Goal: Information Seeking & Learning: Understand process/instructions

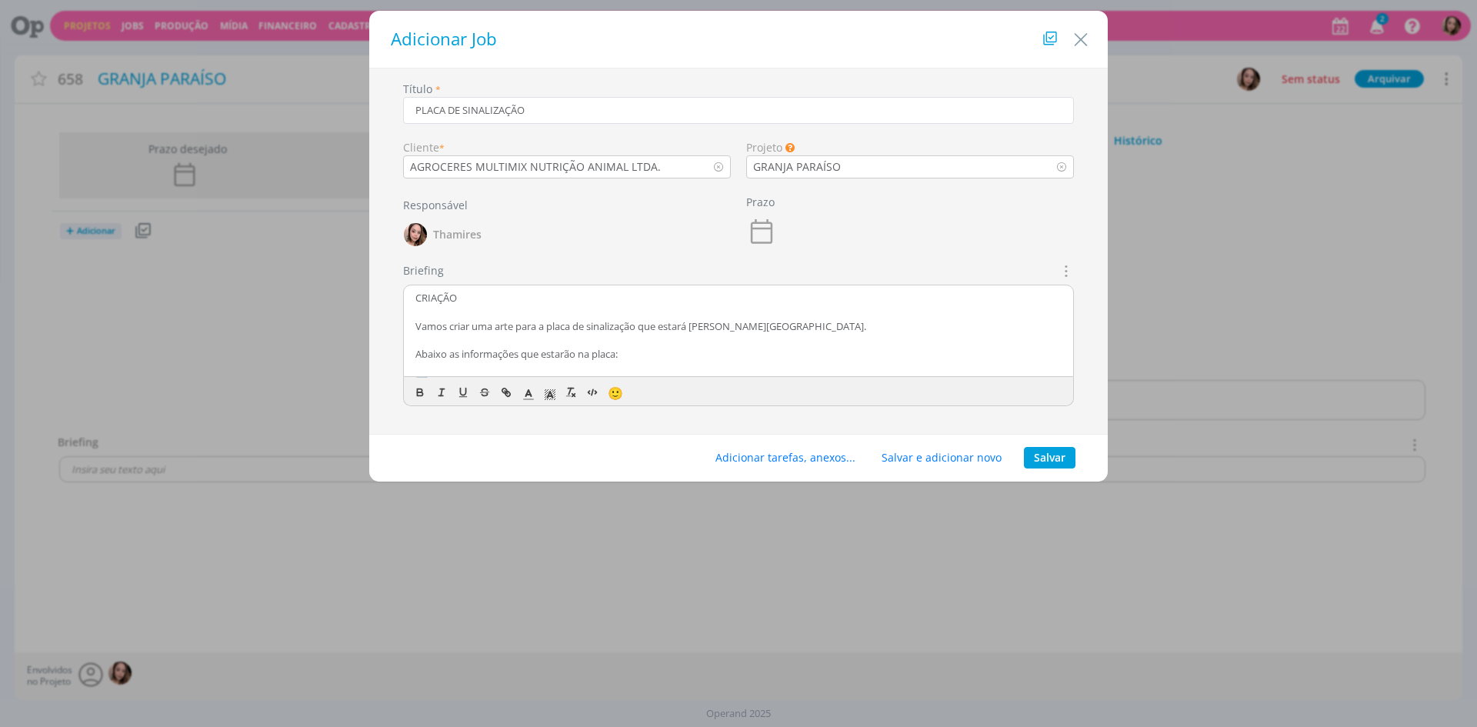
click at [437, 293] on p "CRIAÇÃO" at bounding box center [739, 298] width 646 height 14
click at [419, 392] on icon "dialog" at bounding box center [419, 393] width 5 height 3
click at [551, 398] on icon "dialog" at bounding box center [551, 398] width 1 height 1
click at [628, 429] on span "dialog" at bounding box center [628, 427] width 12 height 12
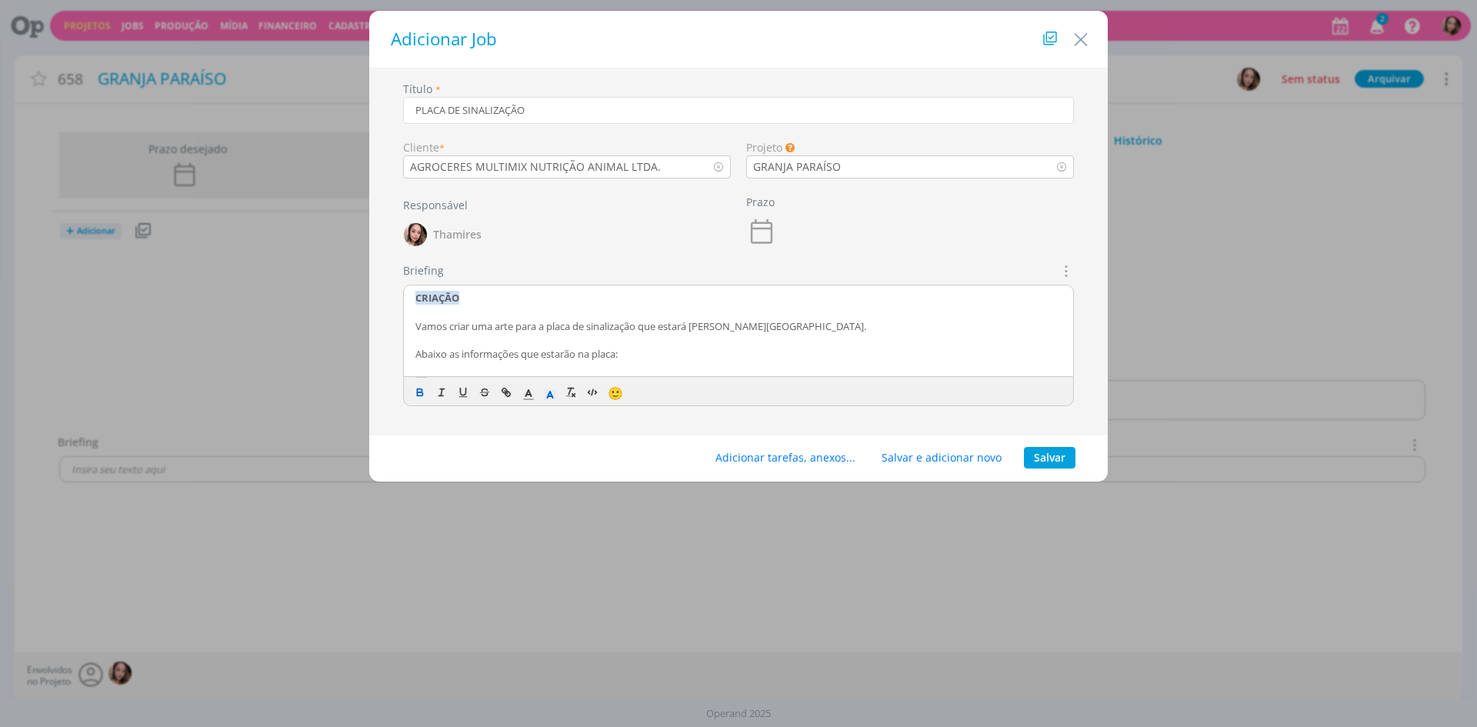
click at [572, 335] on p "dialog" at bounding box center [739, 340] width 646 height 14
click at [469, 348] on p "Página 21 – está o modelo que iremos fazer, apenas trocando a marca Agroceres M…" at bounding box center [739, 343] width 646 height 28
drag, startPoint x: 483, startPoint y: 342, endPoint x: 499, endPoint y: 342, distance: 15.4
click at [499, 342] on p "Página 21 – está o modelo que iremos fazer, apenas trocando a marca Agroceres M…" at bounding box center [739, 343] width 646 height 28
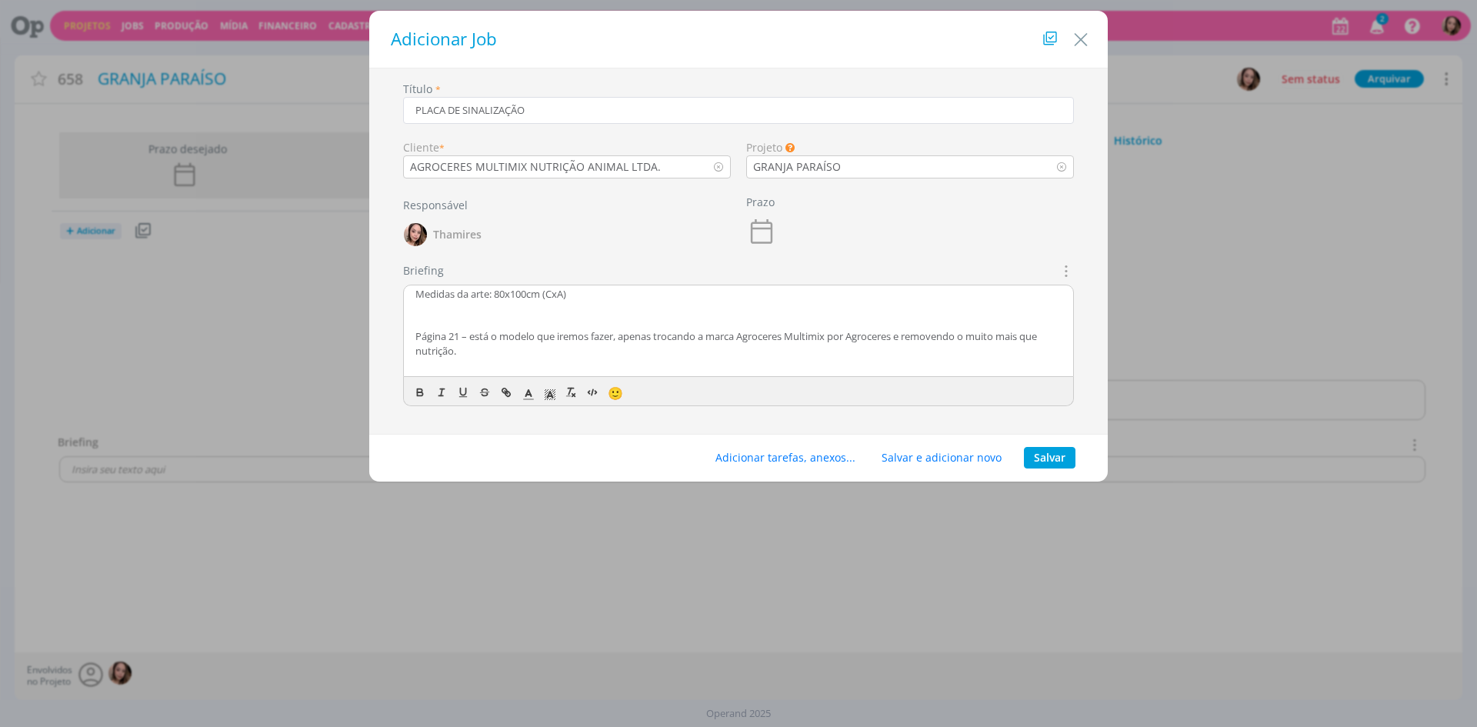
click at [468, 343] on p "Página 21 – está o modelo que iremos fazer, apenas trocando a marca Agroceres M…" at bounding box center [739, 343] width 646 height 28
drag, startPoint x: 425, startPoint y: 339, endPoint x: 488, endPoint y: 338, distance: 63.1
click at [488, 338] on p "Página 21 – está o modelo que iremos fazer, apenas trocando a marca Agroceres M…" at bounding box center [739, 343] width 646 height 28
drag, startPoint x: 497, startPoint y: 338, endPoint x: 923, endPoint y: 342, distance: 425.5
click at [923, 342] on p "Página 21 – está o modelo que iremos fazer, apenas trocando a marca Agroceres M…" at bounding box center [739, 343] width 646 height 28
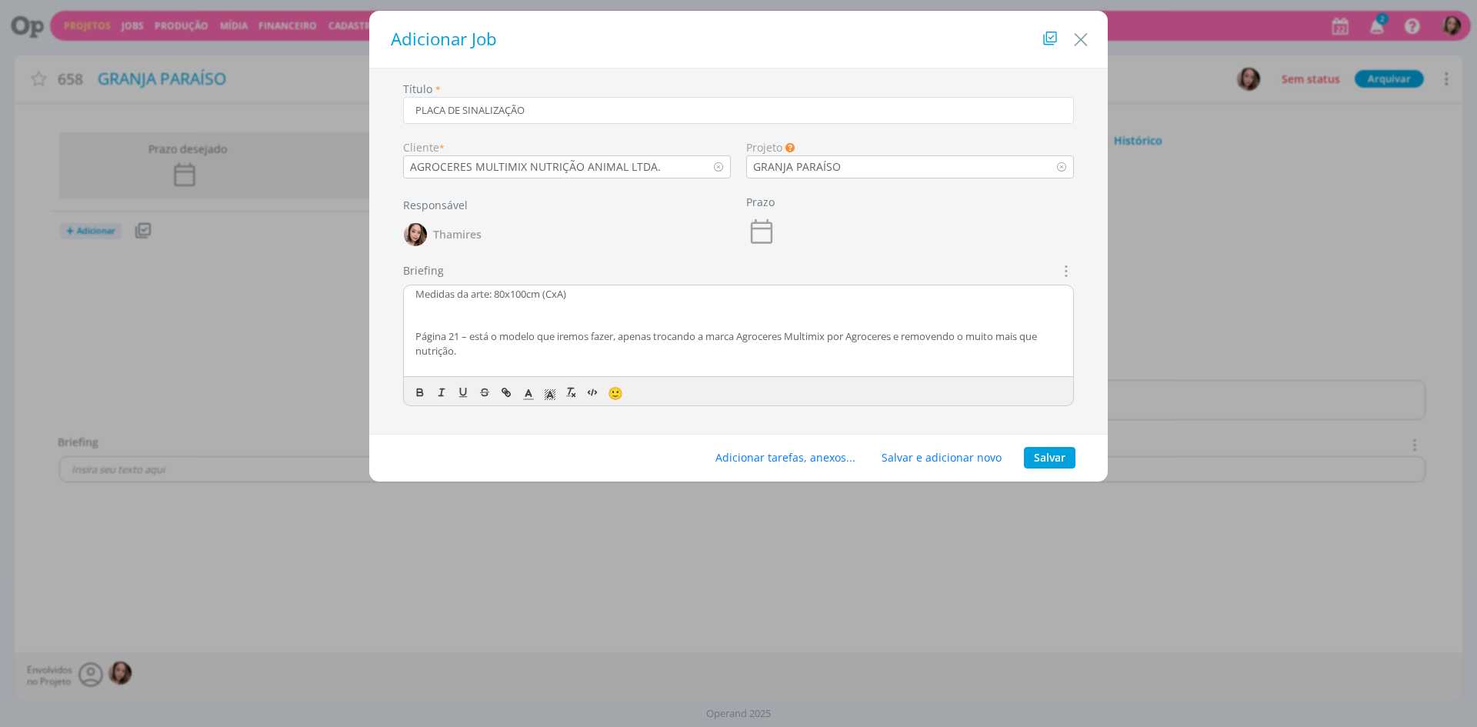
click at [976, 336] on p "Página 21 – está o modelo que iremos fazer, apenas trocando a marca Agroceres M…" at bounding box center [739, 343] width 646 height 28
drag, startPoint x: 505, startPoint y: 327, endPoint x: 578, endPoint y: 324, distance: 73.2
click at [578, 324] on p "Vamos criar uma arte para a placa de sinalização que estará [PERSON_NAME][GEOGR…" at bounding box center [739, 326] width 646 height 14
click at [595, 319] on p "Vamos criar uma arte para a placa de sinalização que estará [PERSON_NAME][GEOGR…" at bounding box center [739, 326] width 646 height 14
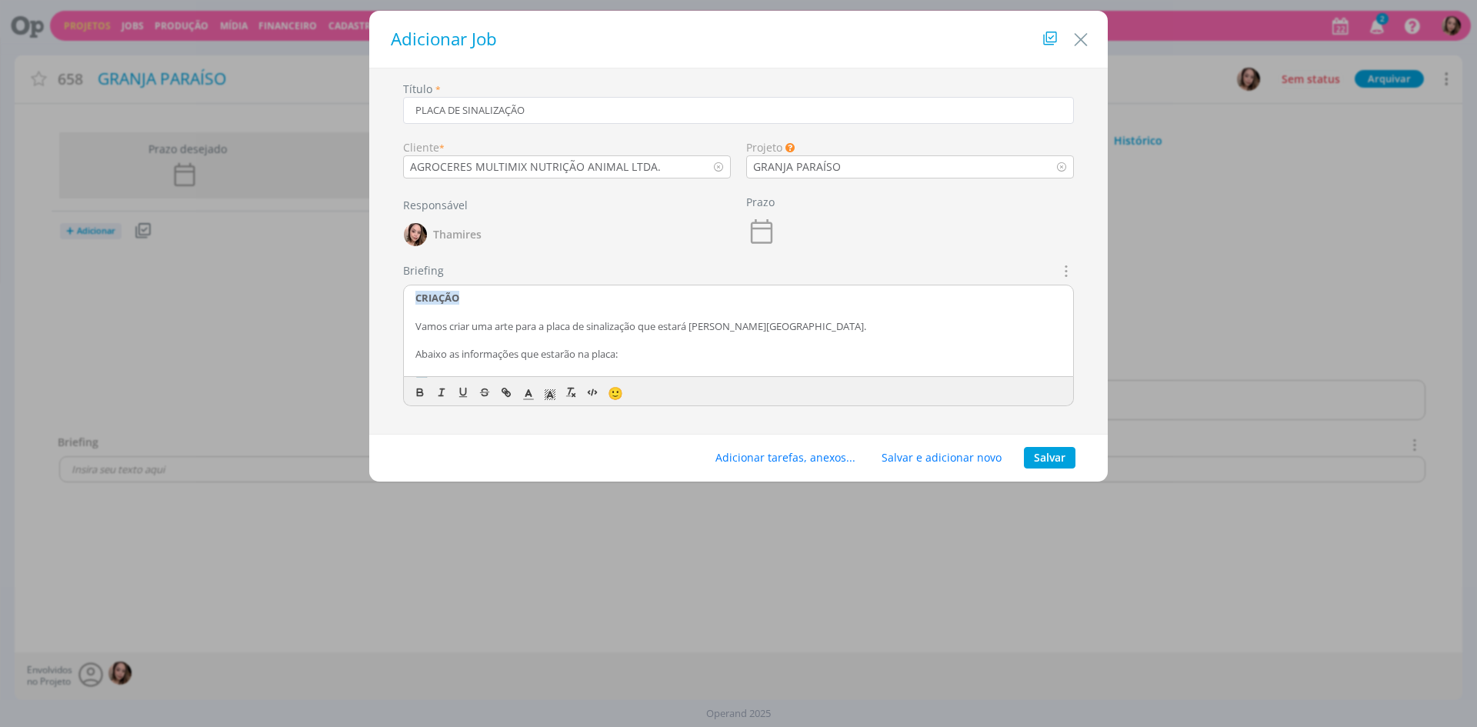
click at [626, 324] on p "Vamos criar uma arte para a placa de sinalização que estará [PERSON_NAME][GEOGR…" at bounding box center [739, 326] width 646 height 14
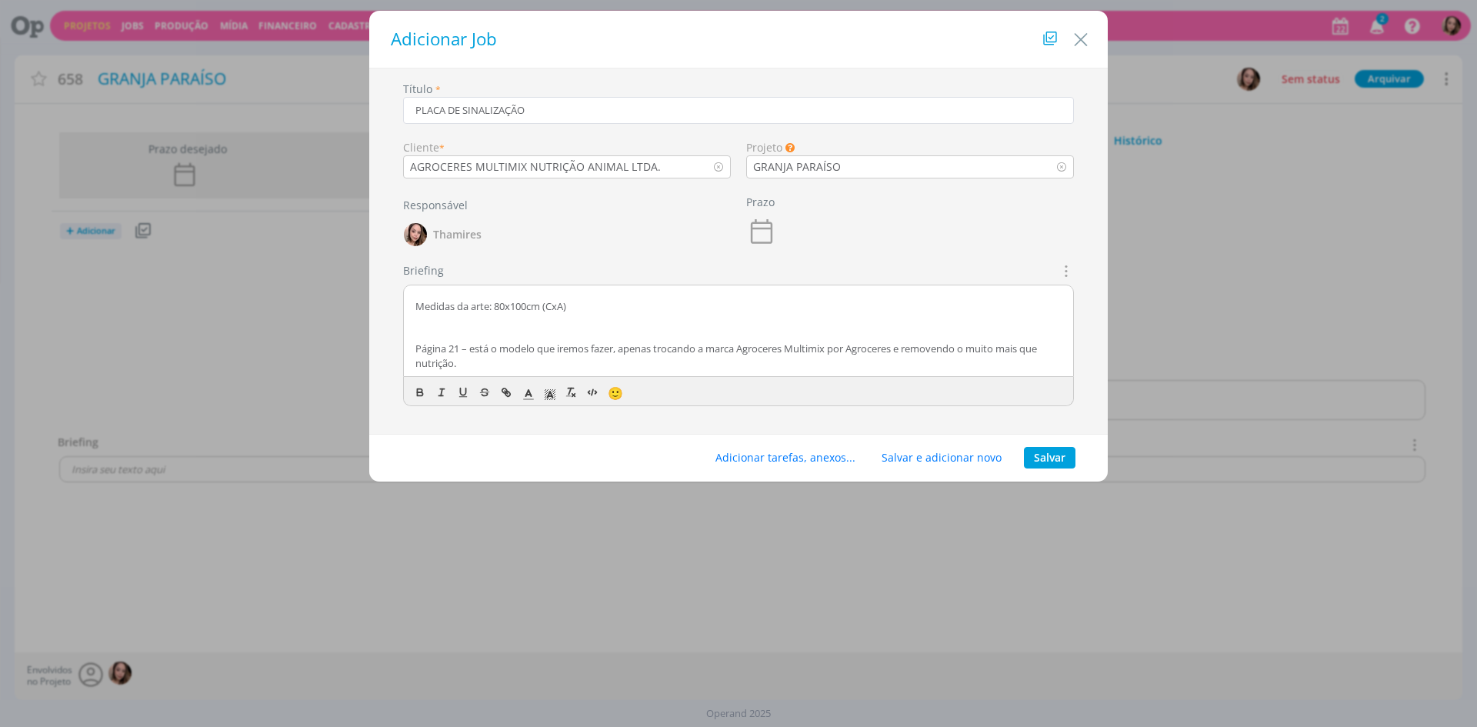
scroll to position [231, 0]
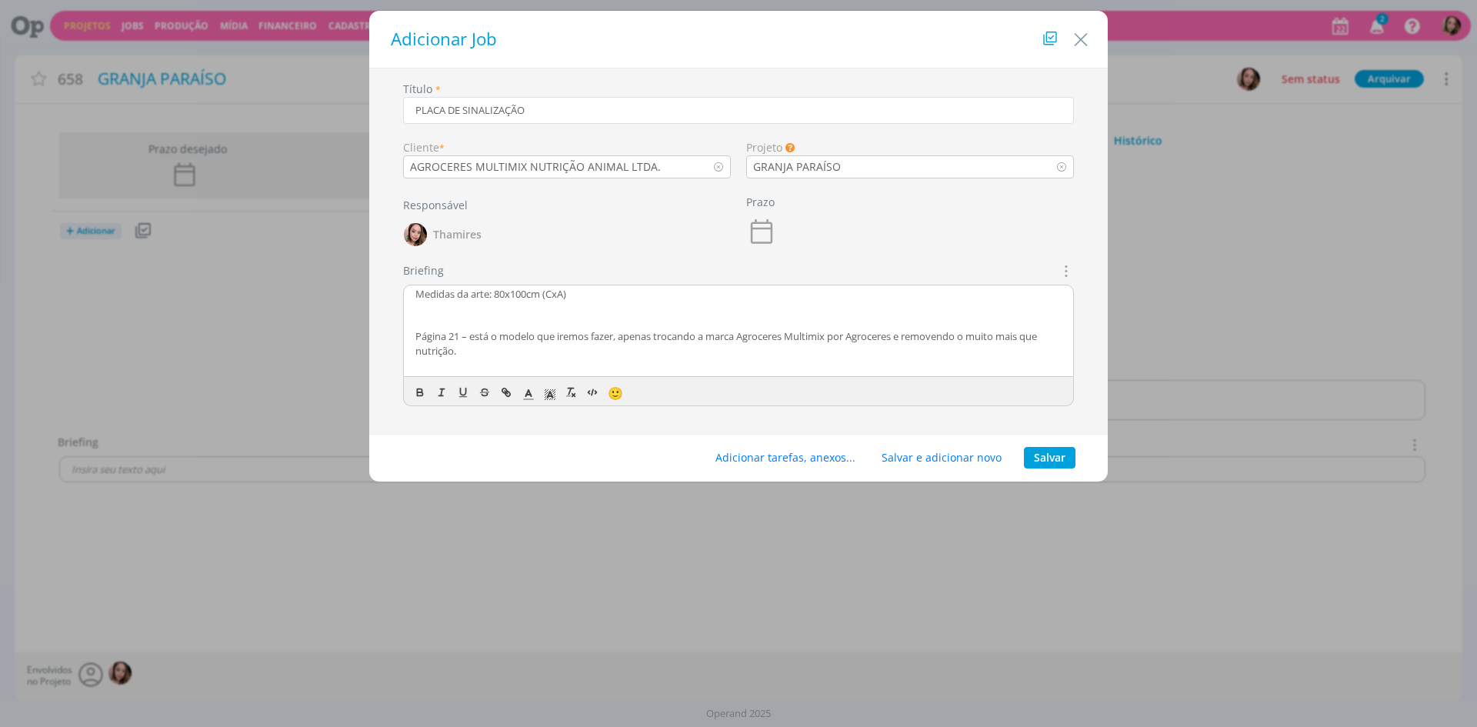
click at [445, 329] on p "dialog" at bounding box center [739, 322] width 646 height 14
drag, startPoint x: 426, startPoint y: 339, endPoint x: 519, endPoint y: 339, distance: 92.3
click at [519, 339] on p "Página 21 – está o modelo que iremos fazer, apenas trocando a marca Agroceres M…" at bounding box center [739, 343] width 646 height 28
click at [521, 339] on p "Página 21 – está o modelo que iremos fazer, apenas trocando a marca Agroceres M…" at bounding box center [739, 343] width 646 height 28
drag, startPoint x: 624, startPoint y: 334, endPoint x: 769, endPoint y: 345, distance: 145.1
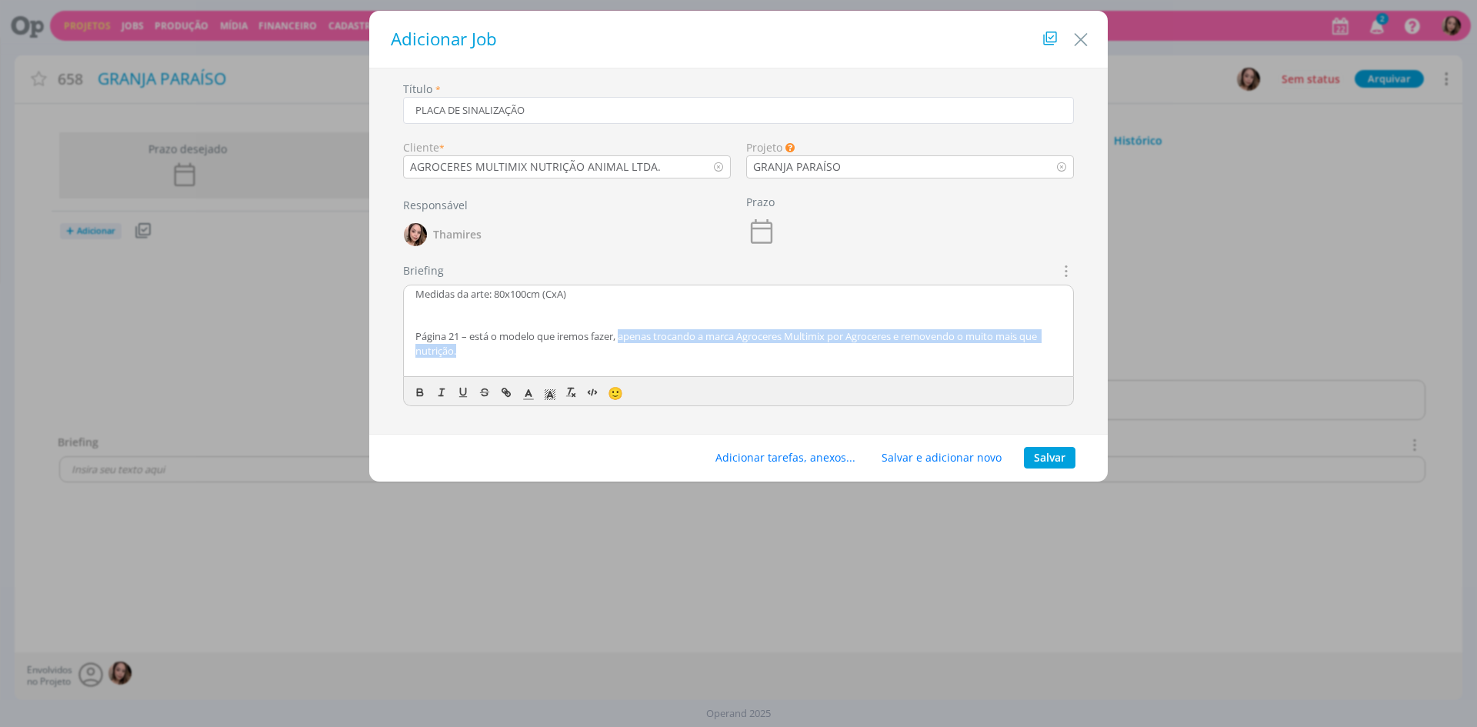
click at [769, 345] on p "Página 21 – está o modelo que iremos fazer, apenas trocando a marca Agroceres M…" at bounding box center [739, 343] width 646 height 28
click at [769, 346] on p "Página 21 – está o modelo que iremos fazer, apenas trocando a marca Agroceres M…" at bounding box center [739, 343] width 646 height 28
click at [646, 342] on p "Página 21 – está o modelo que iremos fazer, apenas trocando a marca Agroceres M…" at bounding box center [739, 343] width 646 height 28
click at [734, 339] on p "Página 21 – está o modelo que iremos fazer, apenas trocando a marca Agroceres M…" at bounding box center [739, 343] width 646 height 28
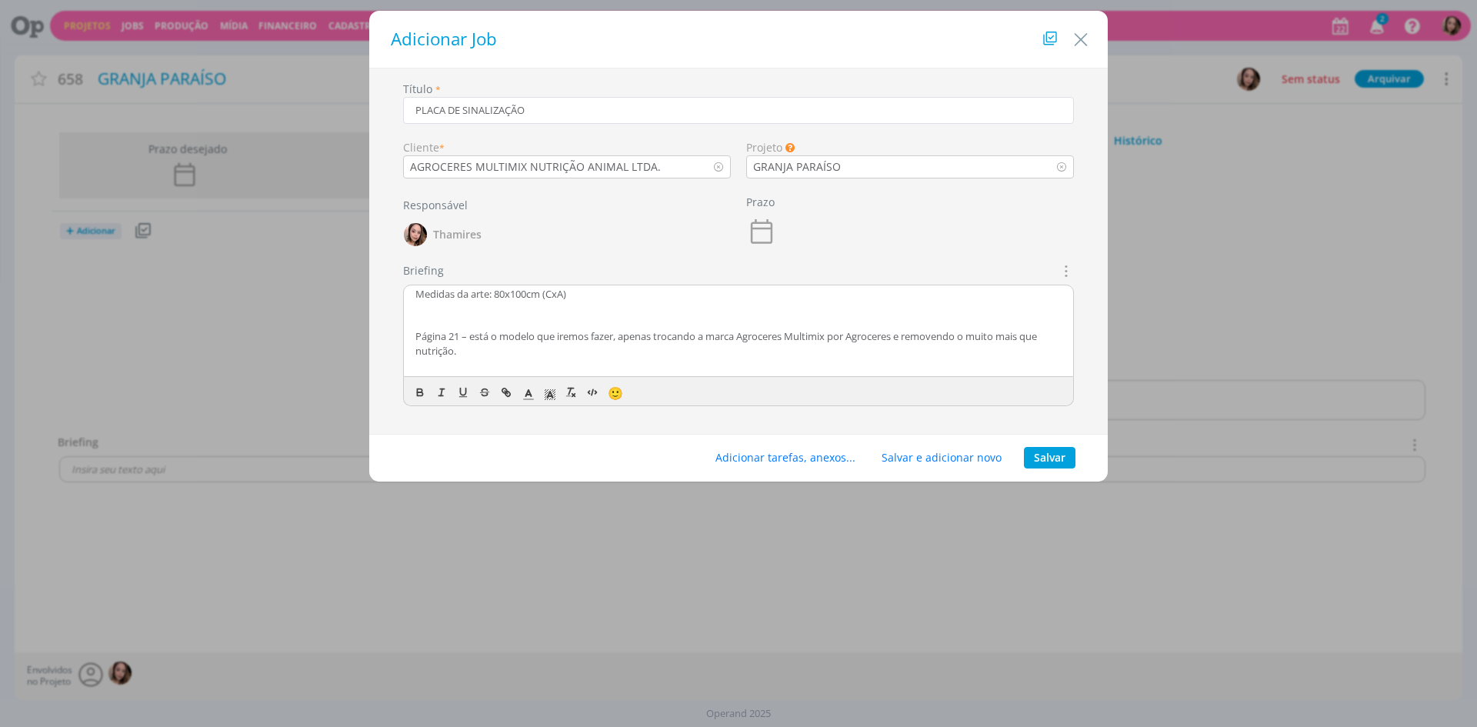
click at [815, 339] on p "Página 21 – está o modelo que iremos fazer, apenas trocando a marca Agroceres M…" at bounding box center [739, 343] width 646 height 28
click at [896, 339] on p "Página 21 – está o modelo que iremos fazer, apenas trocando a marca Agroceres M…" at bounding box center [739, 343] width 646 height 28
click at [689, 333] on p "Página 21 – está o modelo que iremos fazer, apenas trocando a marca Agroceres M…" at bounding box center [739, 343] width 646 height 28
click at [583, 351] on p "Página 21 – está o modelo que iremos fazer, apenas trocando a marca Agroceres M…" at bounding box center [739, 343] width 646 height 28
